Goal: Task Accomplishment & Management: Use online tool/utility

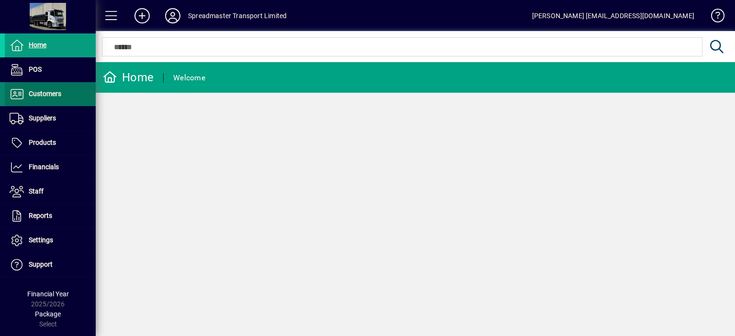
click at [48, 93] on span "Customers" at bounding box center [45, 94] width 33 height 8
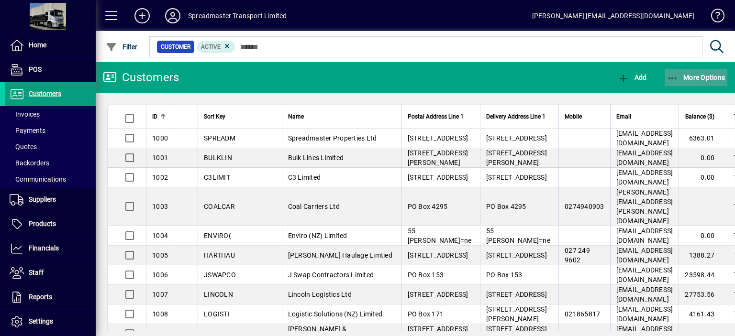
click at [696, 75] on span "More Options" at bounding box center [696, 78] width 58 height 8
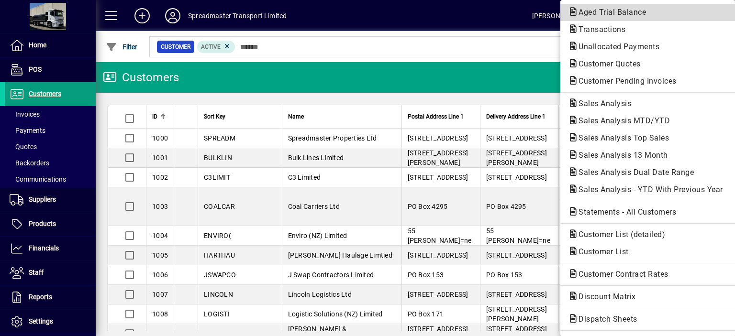
click at [611, 13] on span "Aged Trial Balance" at bounding box center [609, 12] width 83 height 9
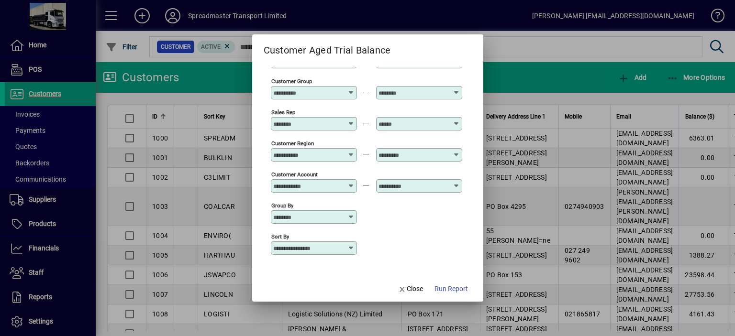
scroll to position [71, 0]
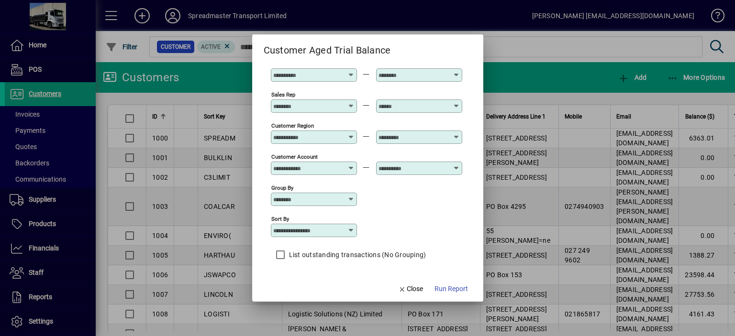
click at [352, 231] on icon at bounding box center [351, 231] width 8 height 8
drag, startPoint x: 315, startPoint y: 265, endPoint x: 338, endPoint y: 267, distance: 23.6
click at [315, 265] on div "Customer Name" at bounding box center [307, 268] width 59 height 10
type input "**********"
click at [452, 289] on span "Run Report" at bounding box center [450, 289] width 33 height 10
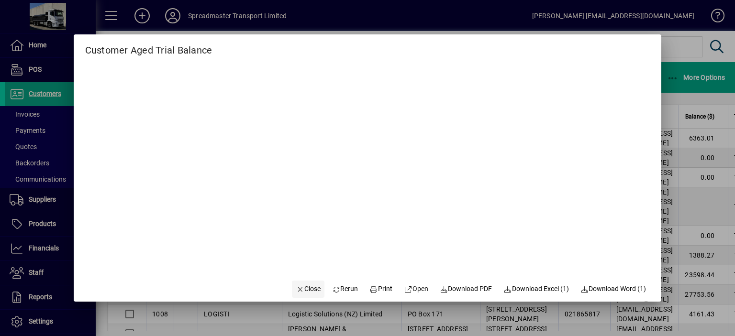
click at [305, 290] on span "Close" at bounding box center [308, 289] width 25 height 10
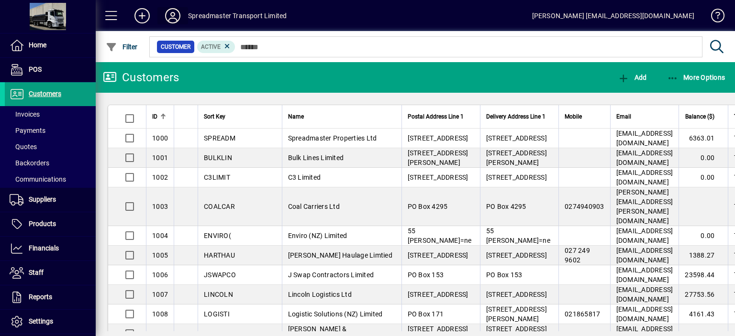
click at [176, 13] on icon at bounding box center [172, 15] width 19 height 15
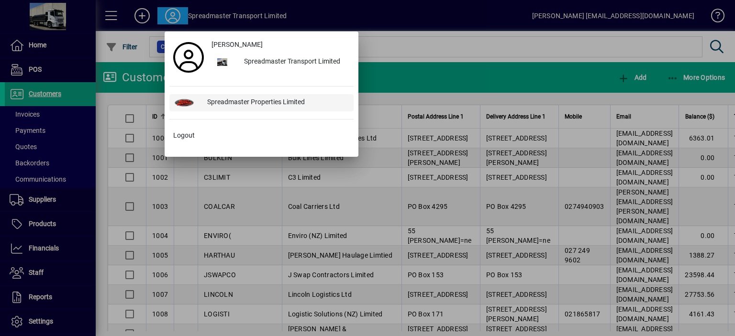
click at [258, 100] on div "Spreadmaster Properties Limited" at bounding box center [277, 102] width 154 height 17
